Goal: Transaction & Acquisition: Purchase product/service

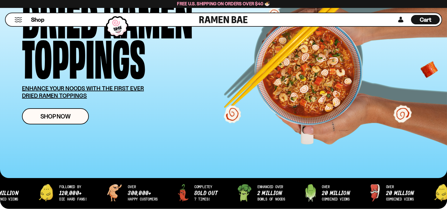
scroll to position [88, 0]
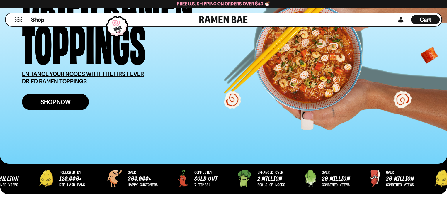
click at [50, 103] on span "Shop Now" at bounding box center [55, 102] width 30 height 6
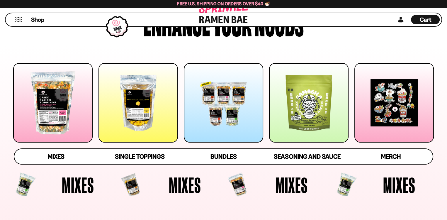
scroll to position [59, 0]
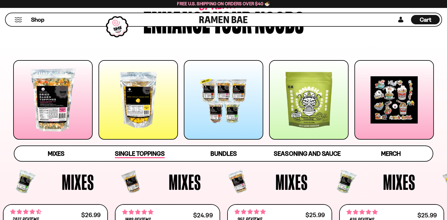
click at [140, 155] on span "Single Toppings" at bounding box center [140, 154] width 50 height 8
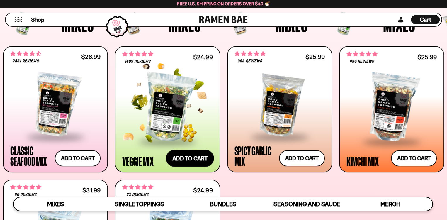
scroll to position [213, 0]
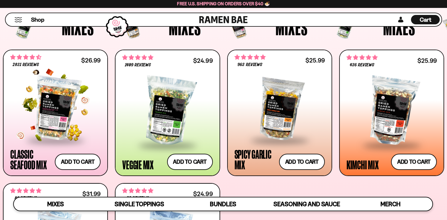
click at [61, 119] on div at bounding box center [55, 108] width 90 height 62
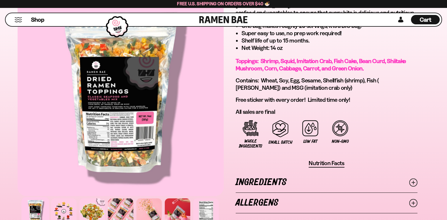
scroll to position [381, 0]
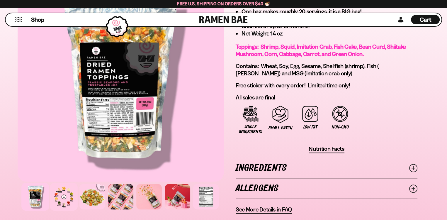
click at [63, 194] on div at bounding box center [64, 197] width 28 height 28
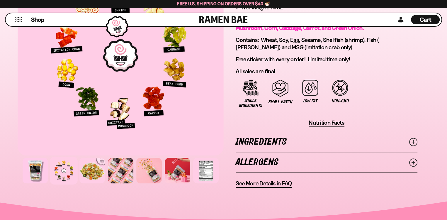
scroll to position [410, 0]
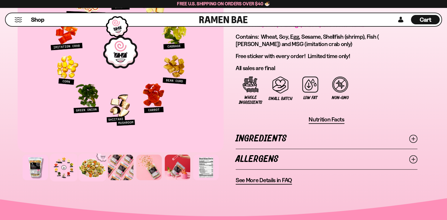
click at [95, 164] on div at bounding box center [92, 167] width 28 height 28
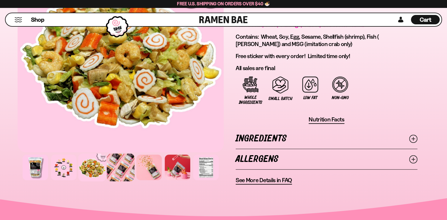
click at [111, 164] on div at bounding box center [121, 167] width 28 height 28
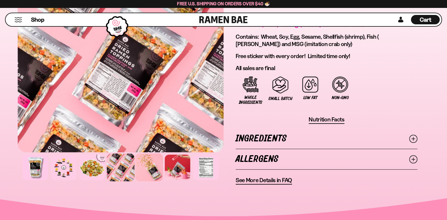
click at [152, 168] on div at bounding box center [149, 167] width 28 height 28
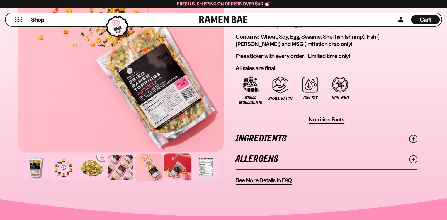
click at [169, 167] on div at bounding box center [178, 167] width 28 height 28
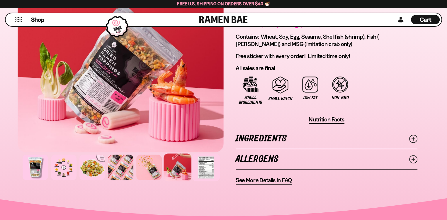
click at [203, 156] on div at bounding box center [206, 167] width 28 height 28
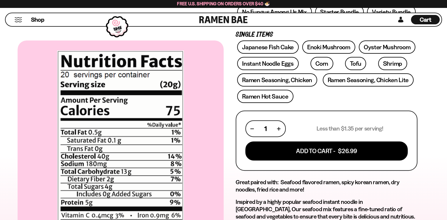
scroll to position [147, 0]
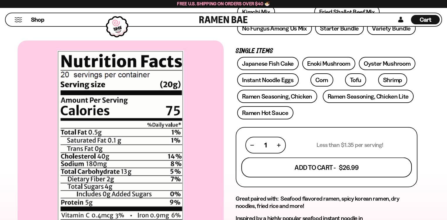
click at [257, 168] on button "Add To Cart - $26.99" at bounding box center [326, 167] width 171 height 20
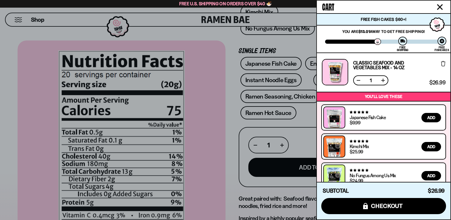
click at [439, 6] on icon "Close cart" at bounding box center [440, 6] width 5 height 5
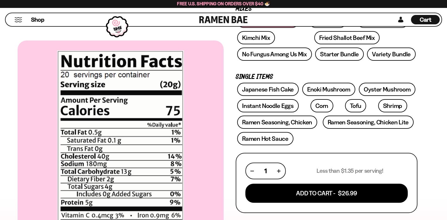
scroll to position [117, 0]
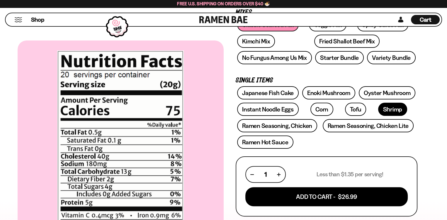
click at [378, 109] on link "Shrimp" at bounding box center [392, 109] width 29 height 13
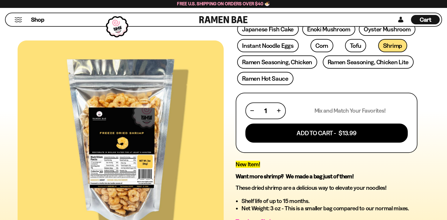
scroll to position [176, 0]
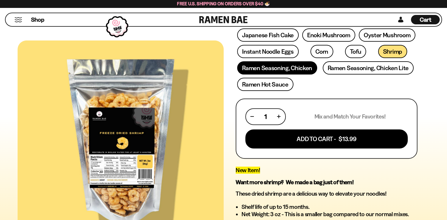
click at [300, 67] on link "Ramen Seasoning, Chicken" at bounding box center [277, 67] width 80 height 13
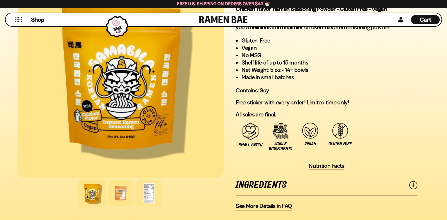
scroll to position [352, 0]
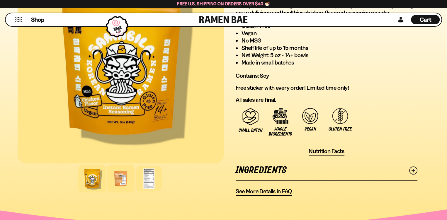
click at [119, 179] on div at bounding box center [121, 178] width 28 height 28
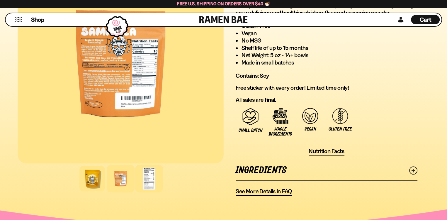
click at [147, 181] on div at bounding box center [149, 178] width 28 height 28
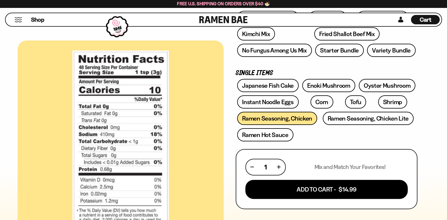
scroll to position [117, 0]
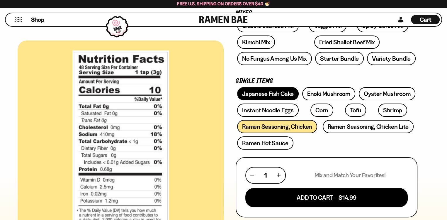
click at [255, 94] on link "Japanese Fish Cake" at bounding box center [268, 93] width 62 height 13
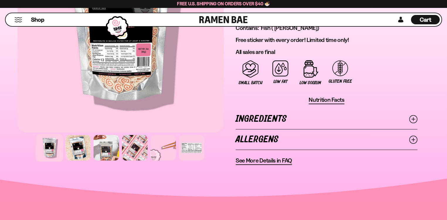
scroll to position [410, 0]
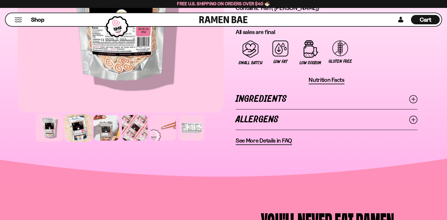
click at [75, 126] on div at bounding box center [78, 128] width 28 height 28
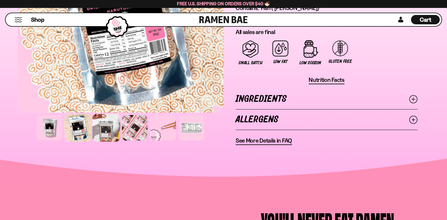
click at [105, 129] on div at bounding box center [106, 128] width 28 height 28
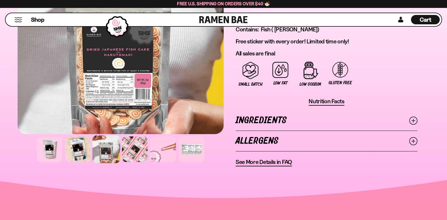
scroll to position [381, 0]
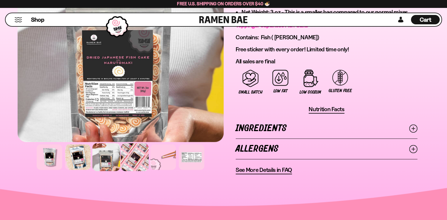
click at [131, 153] on div at bounding box center [135, 157] width 28 height 28
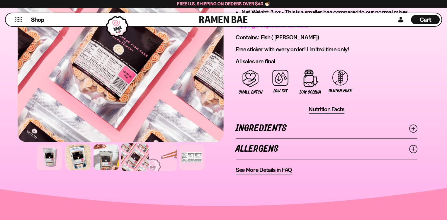
click at [168, 156] on div at bounding box center [163, 157] width 28 height 28
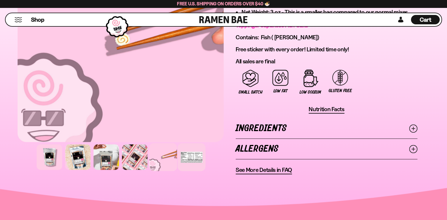
click at [188, 157] on div at bounding box center [192, 157] width 28 height 28
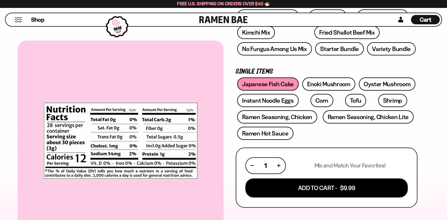
scroll to position [117, 0]
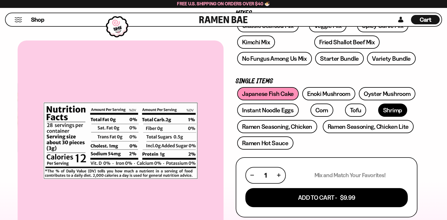
click at [378, 108] on link "Shrimp" at bounding box center [392, 109] width 29 height 13
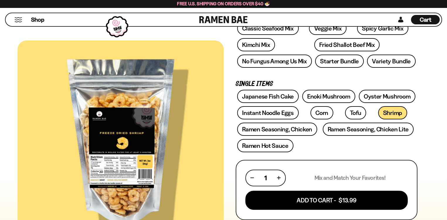
scroll to position [147, 0]
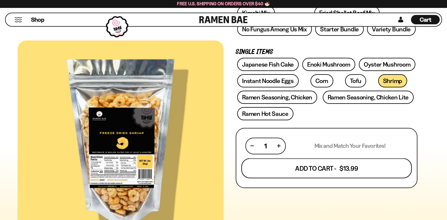
click at [372, 162] on button "Add To Cart - $13.99" at bounding box center [326, 168] width 171 height 20
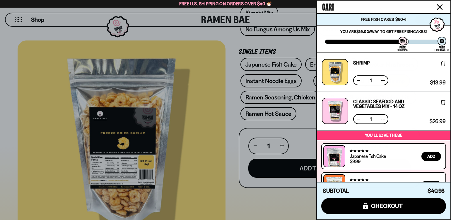
click at [439, 6] on icon "Close cart" at bounding box center [440, 7] width 6 height 6
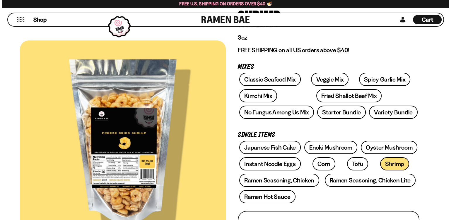
scroll to position [59, 0]
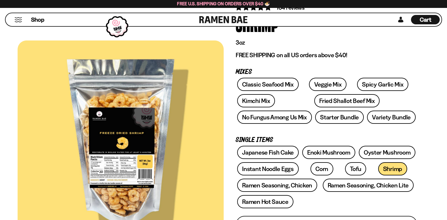
click at [430, 22] on span "Cart" at bounding box center [425, 19] width 11 height 7
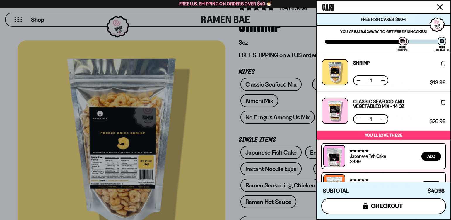
click at [415, 208] on button "icons8-lock checkout" at bounding box center [384, 206] width 125 height 16
